Goal: Information Seeking & Learning: Find specific fact

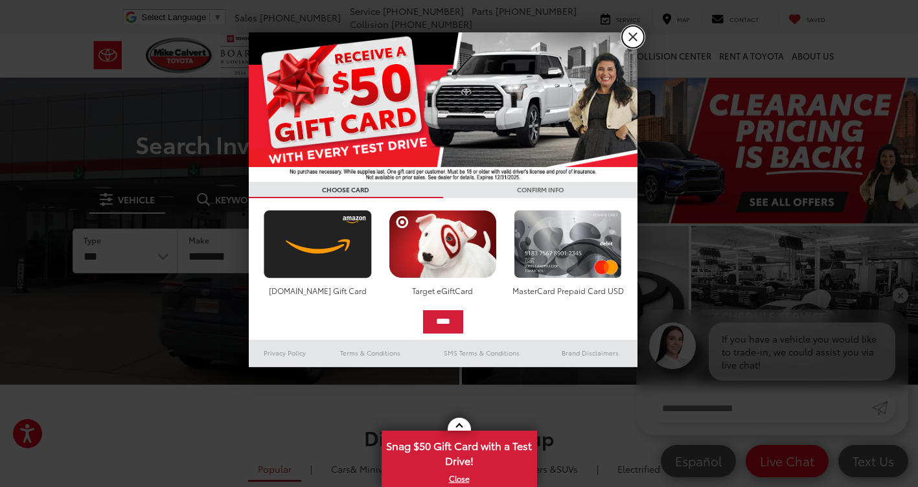
click at [629, 38] on link "X" at bounding box center [633, 37] width 22 height 22
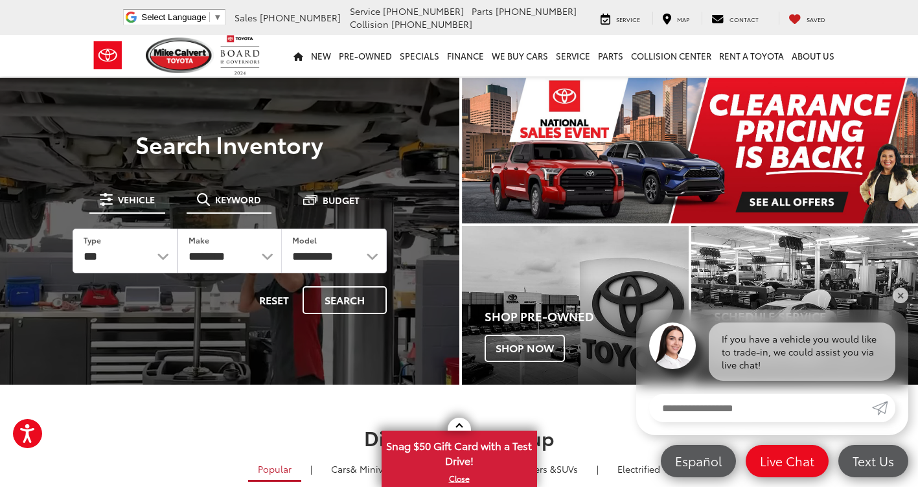
drag, startPoint x: 240, startPoint y: 189, endPoint x: 215, endPoint y: 238, distance: 54.5
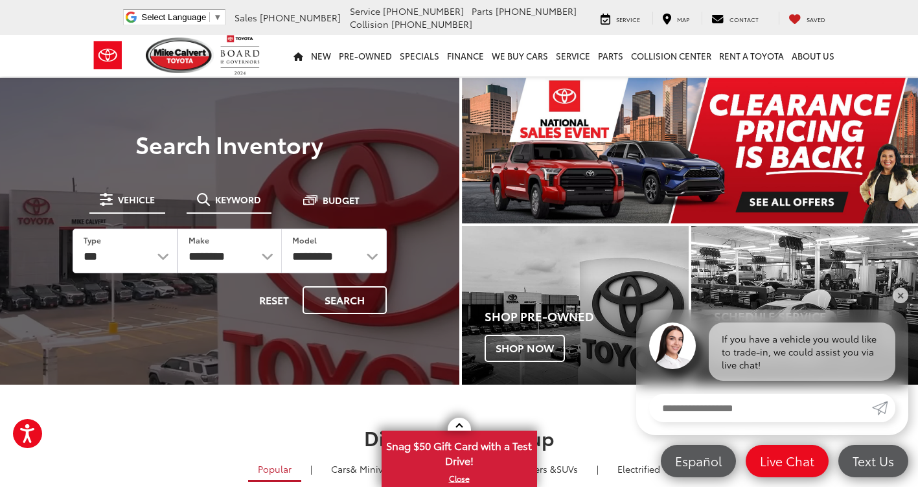
click at [238, 189] on button "Keyword" at bounding box center [229, 199] width 85 height 23
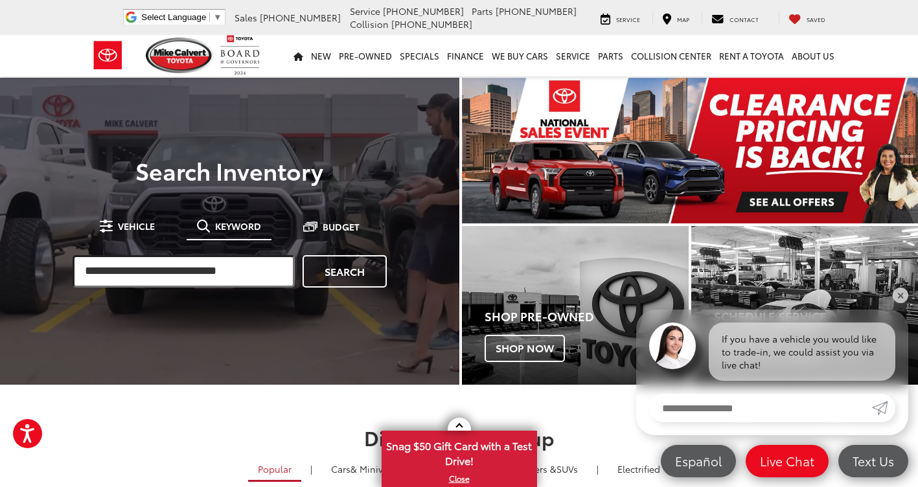
click at [187, 266] on input "search" at bounding box center [184, 271] width 222 height 32
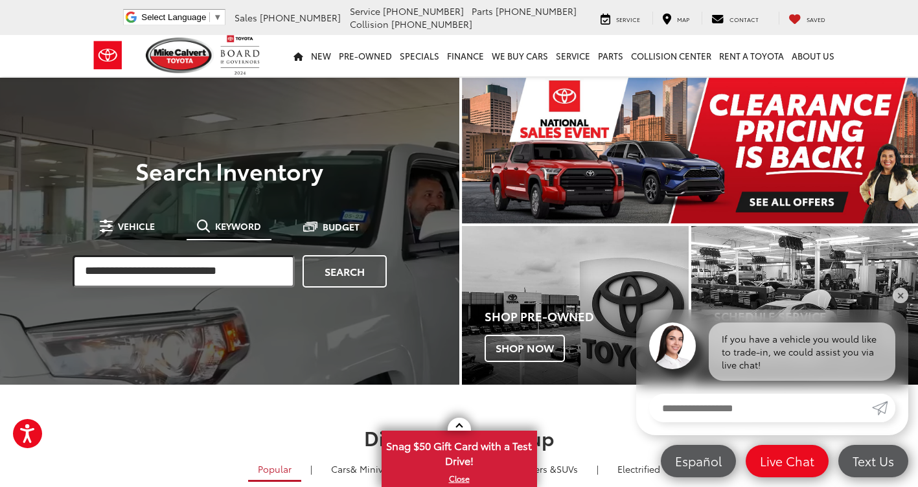
paste input "*******"
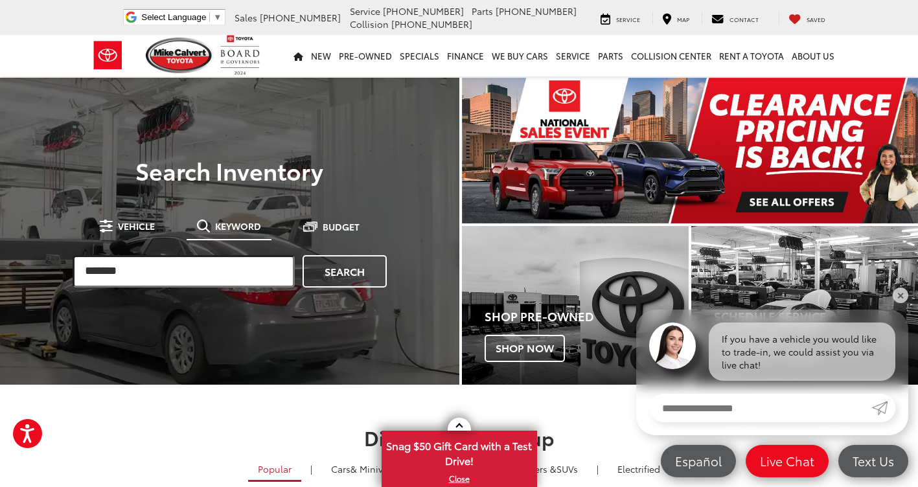
type input "*******"
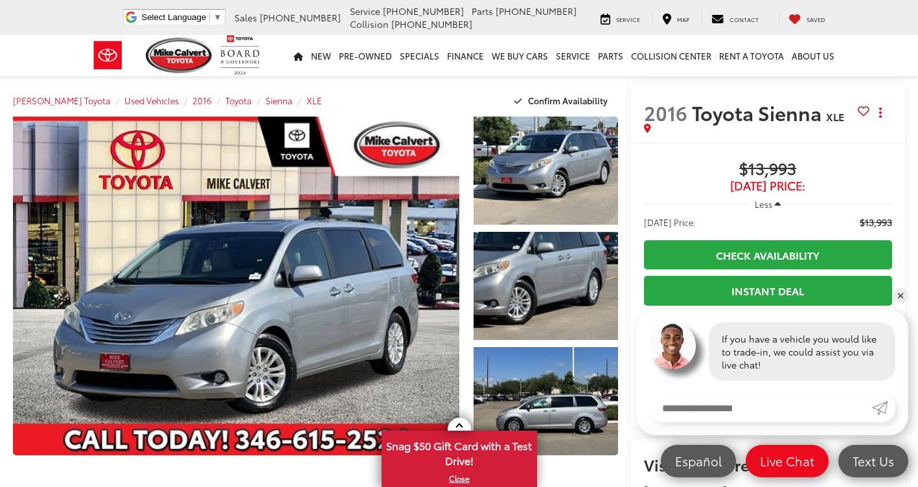
scroll to position [8, 0]
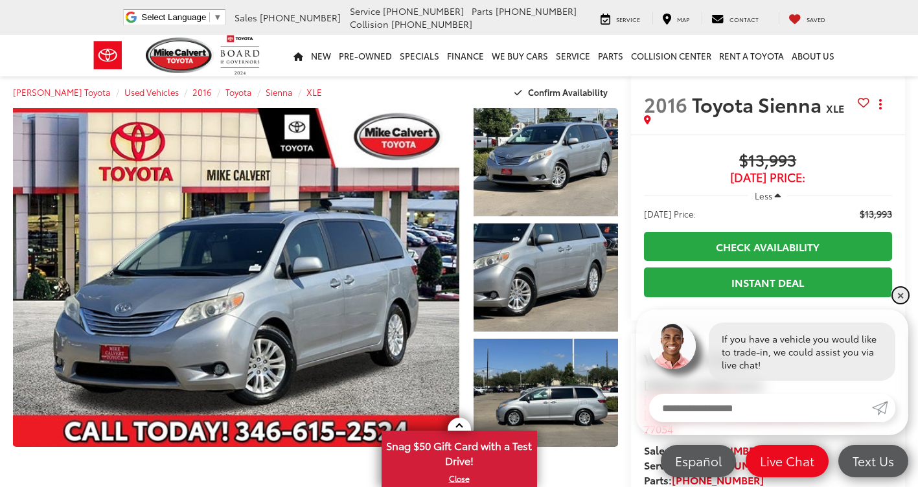
click at [900, 295] on link "✕" at bounding box center [901, 296] width 16 height 16
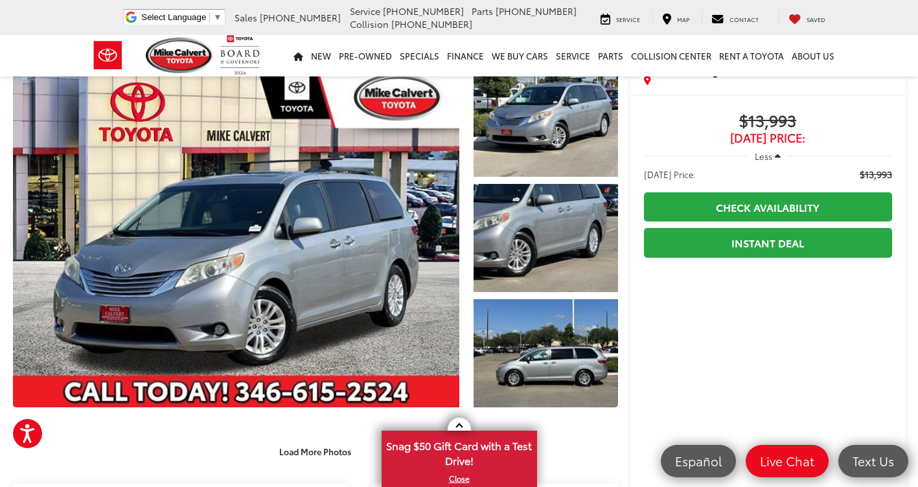
scroll to position [0, 0]
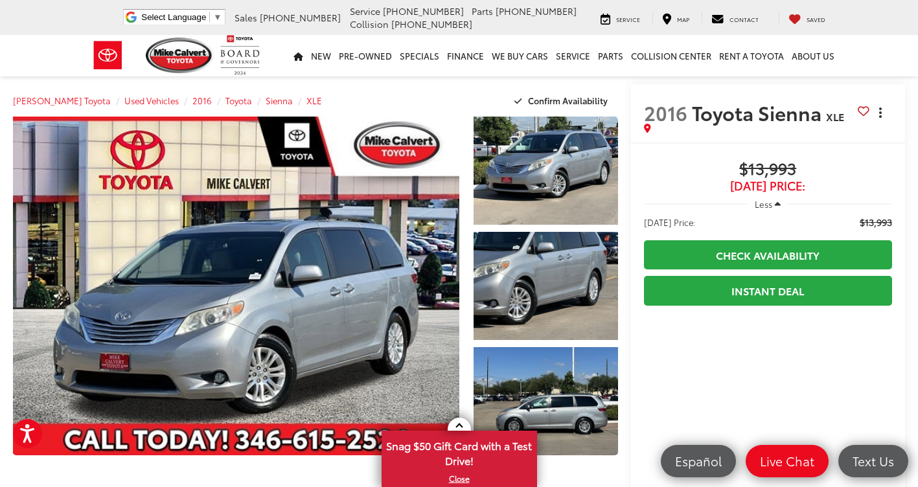
click at [880, 114] on span "dropdown dots" at bounding box center [880, 113] width 3 height 10
click at [882, 113] on icon "dropdown dots" at bounding box center [880, 112] width 3 height 3
click at [882, 112] on icon "dropdown dots" at bounding box center [880, 112] width 3 height 3
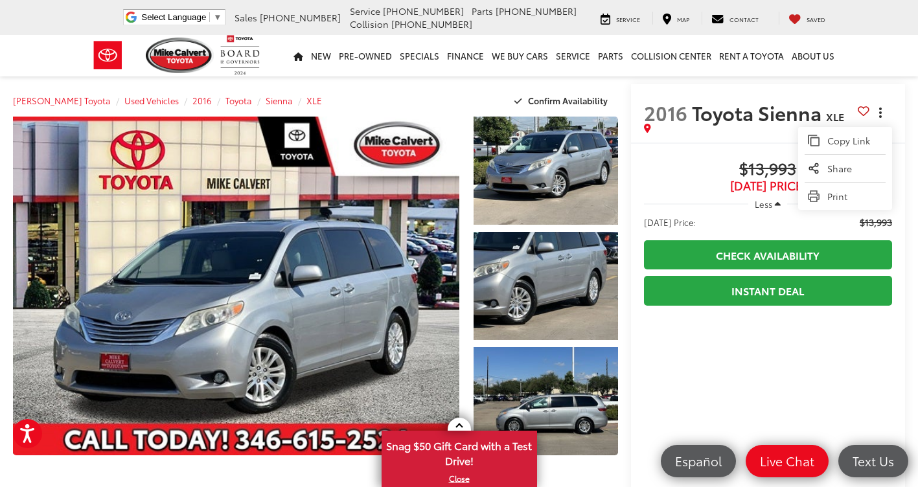
click at [882, 112] on icon "dropdown dots" at bounding box center [880, 112] width 3 height 3
click at [879, 110] on span "dropdown dots" at bounding box center [880, 113] width 3 height 10
click at [883, 113] on button "Actions" at bounding box center [880, 112] width 23 height 23
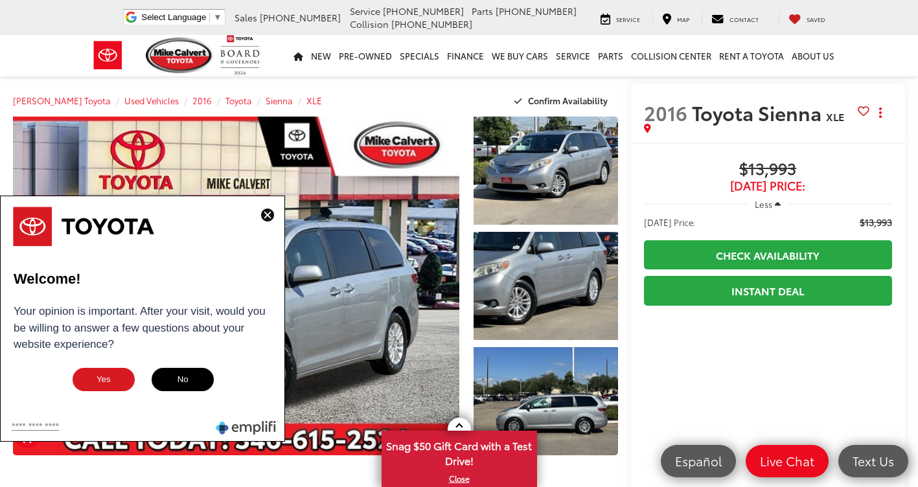
click at [267, 218] on img at bounding box center [267, 215] width 13 height 13
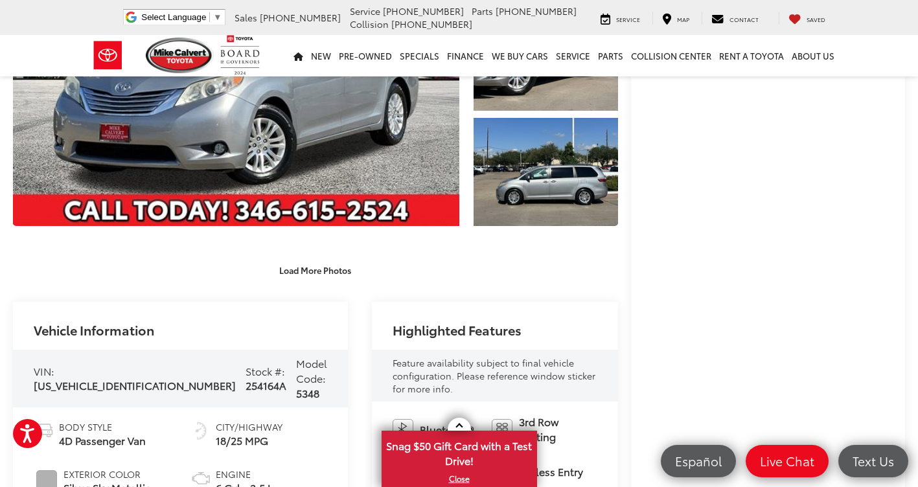
scroll to position [331, 0]
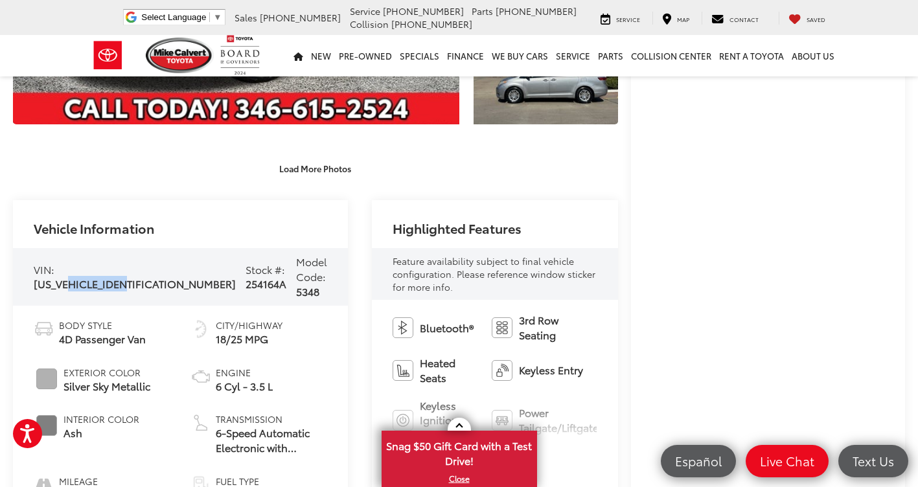
drag, startPoint x: 137, startPoint y: 259, endPoint x: 28, endPoint y: 258, distance: 108.8
click at [50, 276] on span "5TDYK3DC8GS719412" at bounding box center [135, 283] width 202 height 15
click at [32, 258] on div "VIN: 5TDYK3DC8GS719412 Stock #: 254164A Model Code: 5348" at bounding box center [180, 276] width 335 height 57
drag, startPoint x: 35, startPoint y: 260, endPoint x: 145, endPoint y: 257, distance: 110.2
click at [145, 257] on div "VIN: 5TDYK3DC8GS719412 Stock #: 254164A Model Code: 5348" at bounding box center [180, 276] width 335 height 57
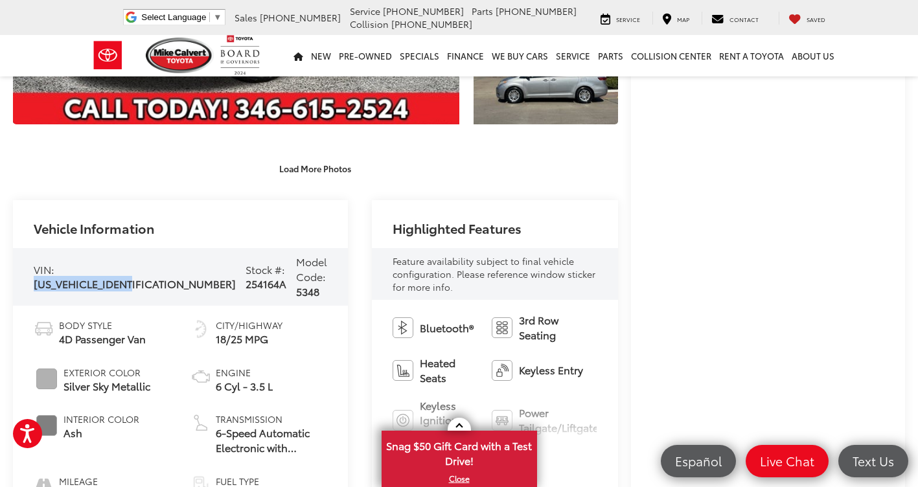
copy span "5TDYK3DC8GS719412"
